Goal: Transaction & Acquisition: Obtain resource

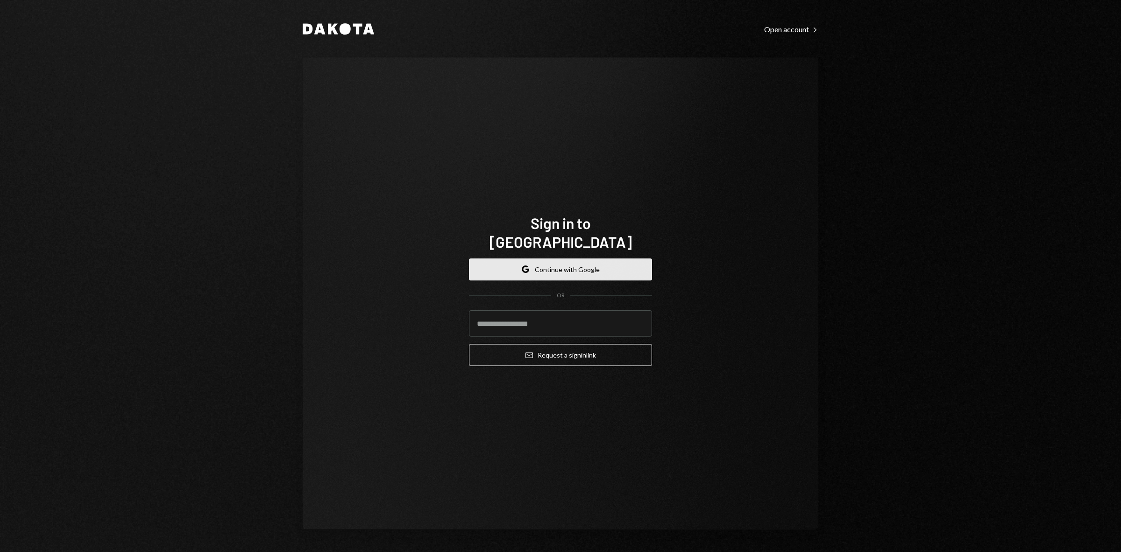
click at [580, 267] on button "Google Continue with Google" at bounding box center [560, 269] width 183 height 22
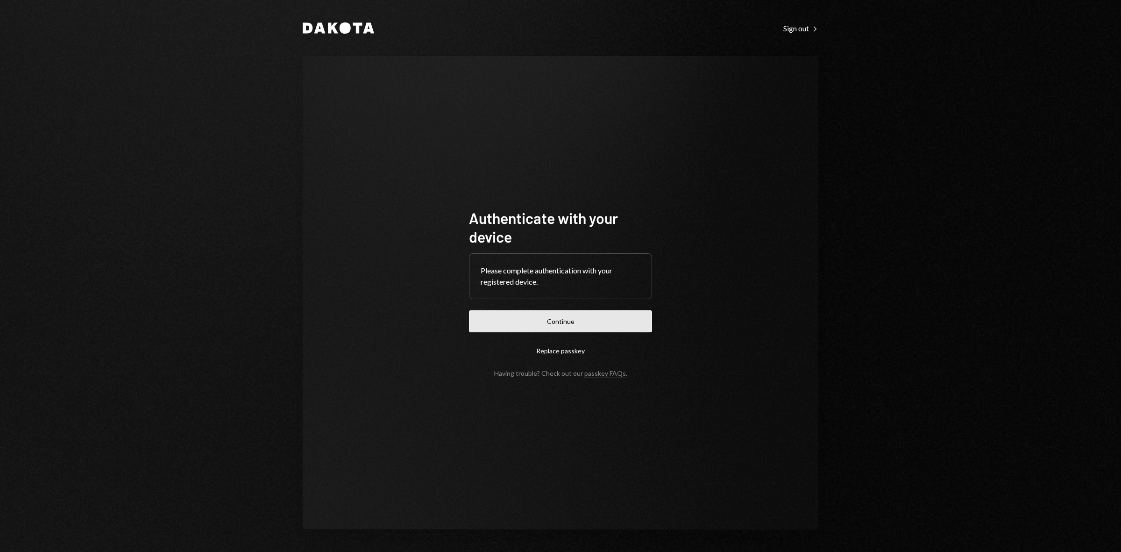
click at [524, 313] on button "Continue" at bounding box center [560, 321] width 183 height 22
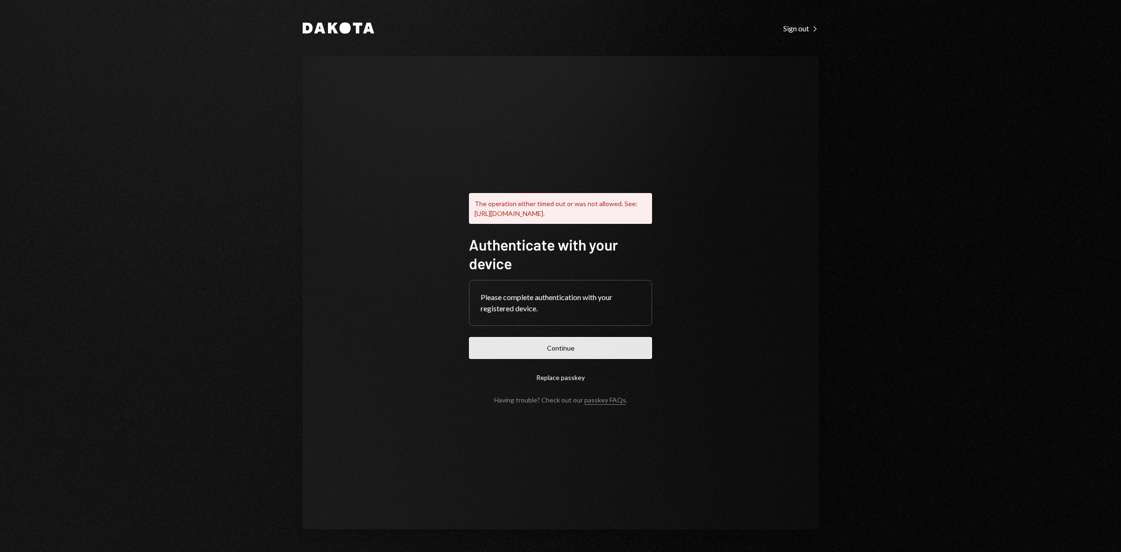
click at [614, 359] on button "Continue" at bounding box center [560, 348] width 183 height 22
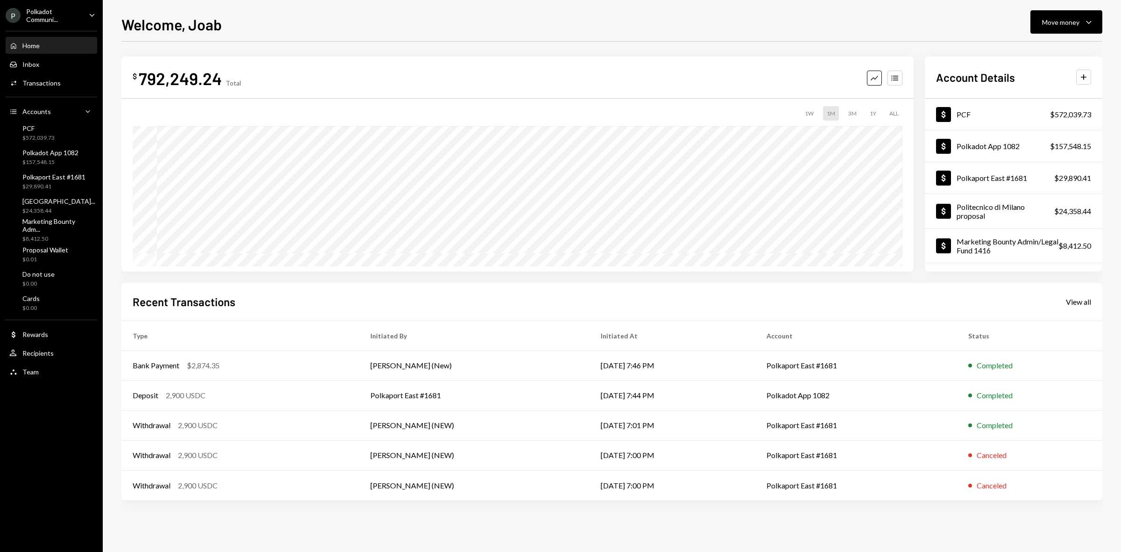
click at [64, 12] on div "Polkadot Communi..." at bounding box center [53, 15] width 55 height 16
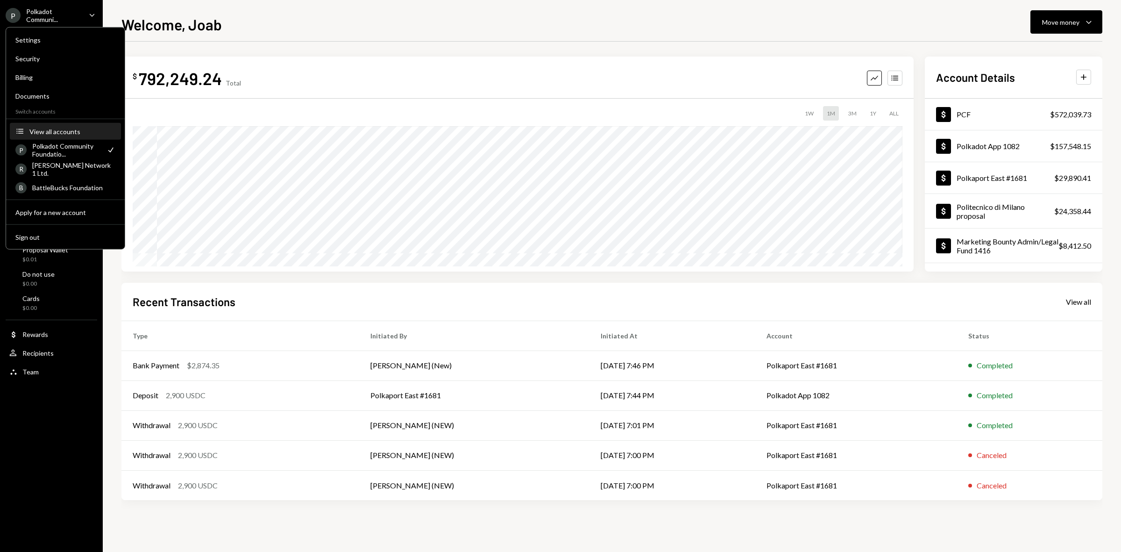
click at [53, 127] on div "View all accounts" at bounding box center [72, 131] width 86 height 8
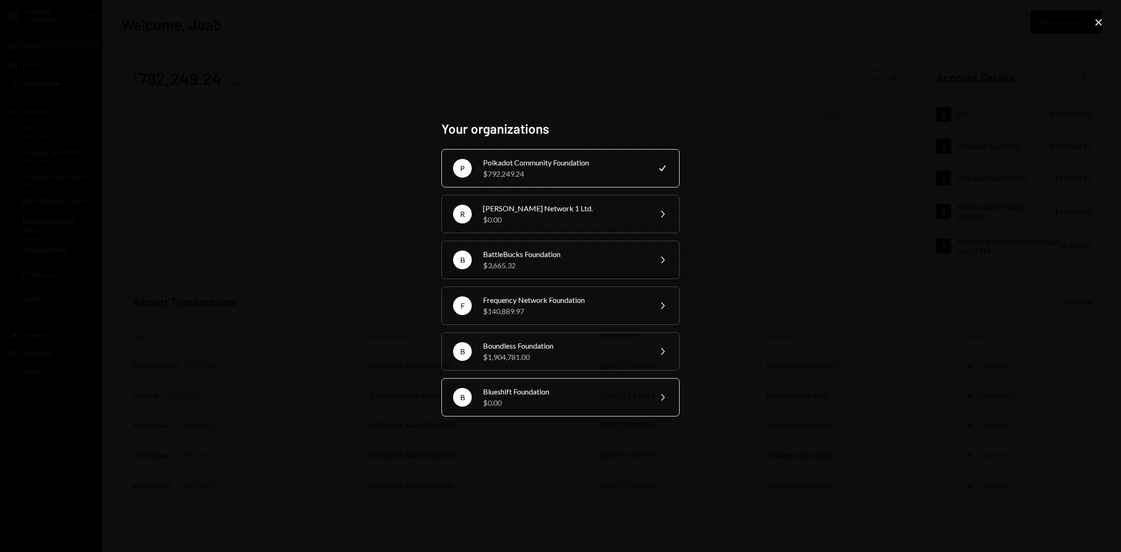
click at [527, 402] on div "$0.00" at bounding box center [564, 402] width 163 height 11
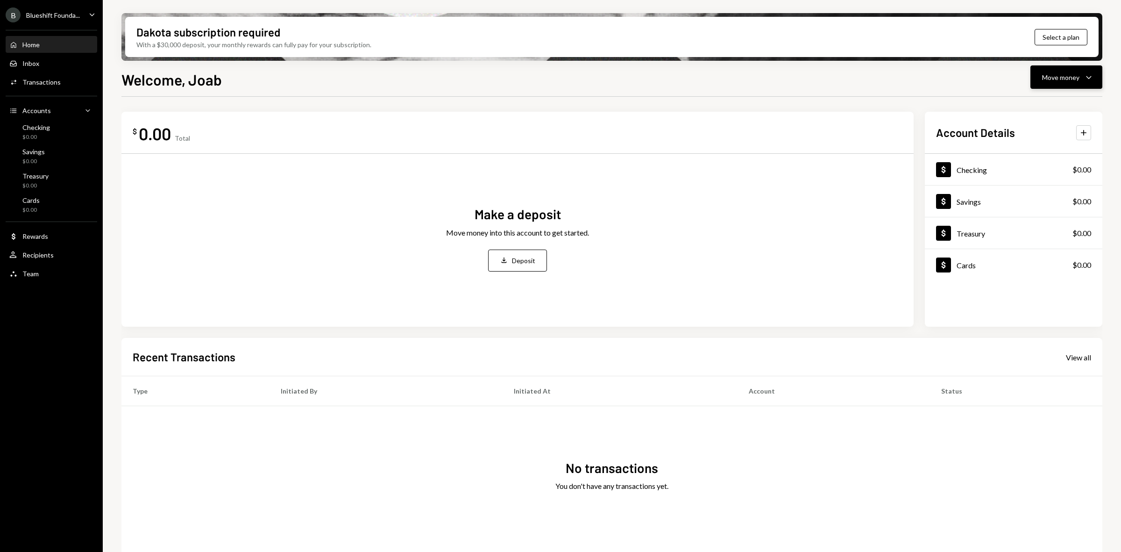
click at [1066, 75] on div "Move money" at bounding box center [1060, 77] width 37 height 10
click at [387, 141] on div "$ 0.00 Total" at bounding box center [518, 133] width 770 height 21
click at [510, 262] on button "Deposit Deposit" at bounding box center [517, 260] width 59 height 22
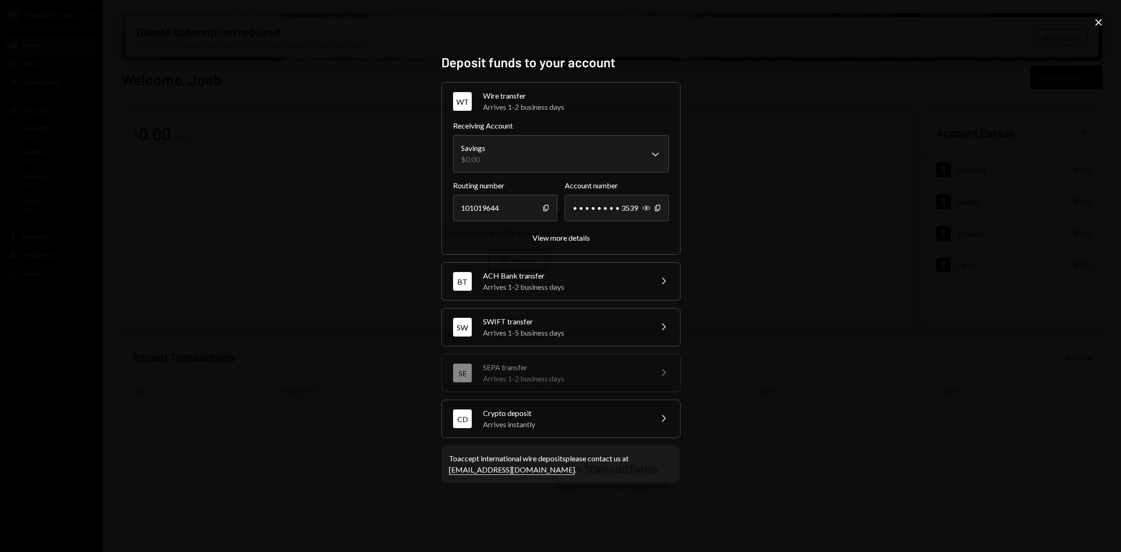
click at [547, 321] on div "SWIFT transfer" at bounding box center [564, 321] width 163 height 11
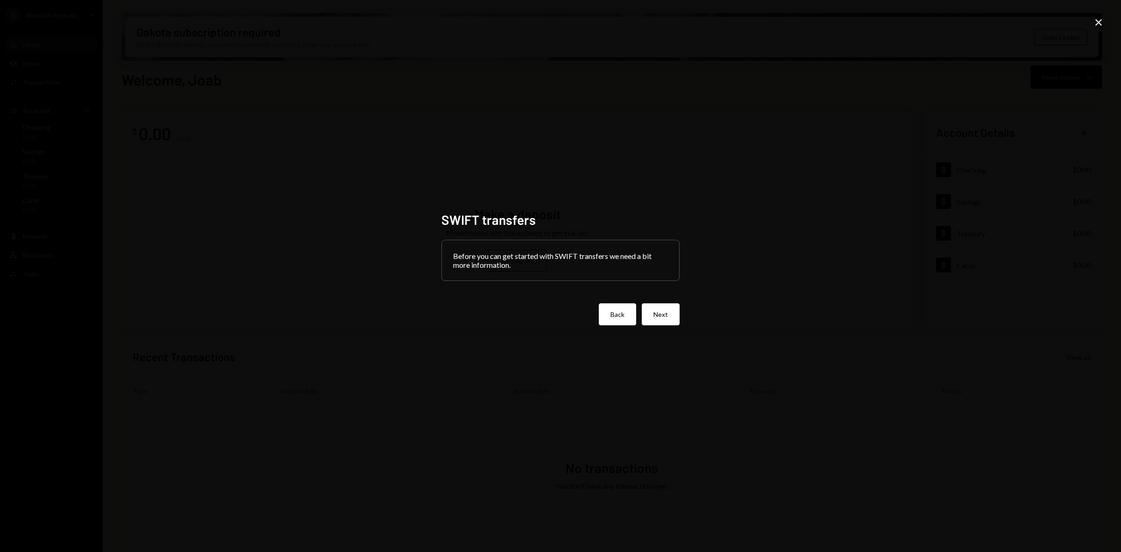
click at [624, 319] on button "Back" at bounding box center [617, 314] width 37 height 22
